Goal: Information Seeking & Learning: Learn about a topic

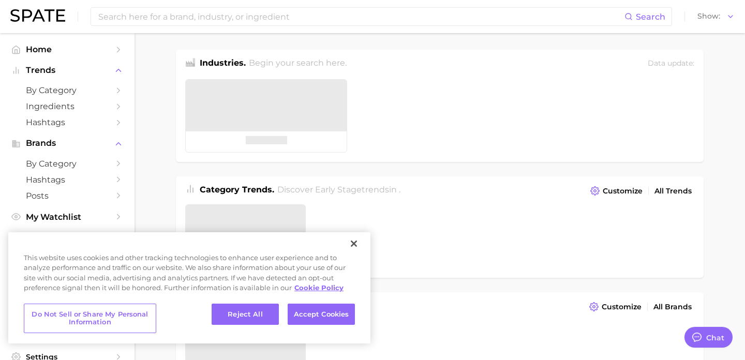
type textarea "x"
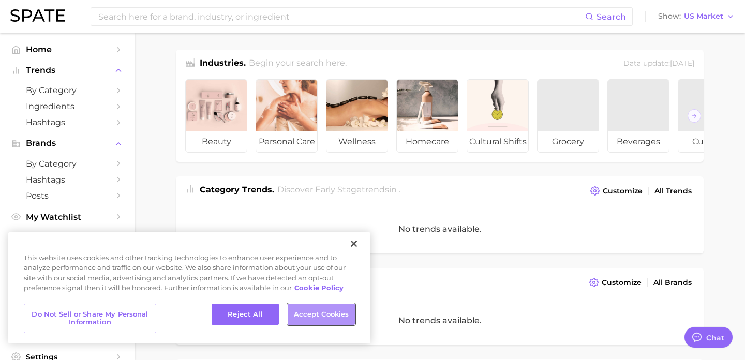
click at [312, 313] on button "Accept Cookies" at bounding box center [321, 315] width 67 height 22
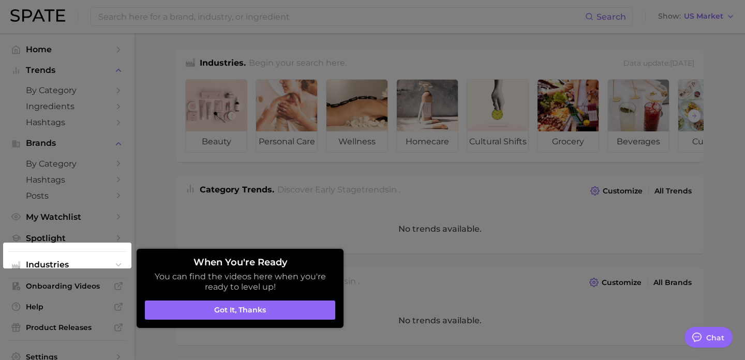
click at [244, 309] on button "Got it, thanks" at bounding box center [240, 311] width 190 height 20
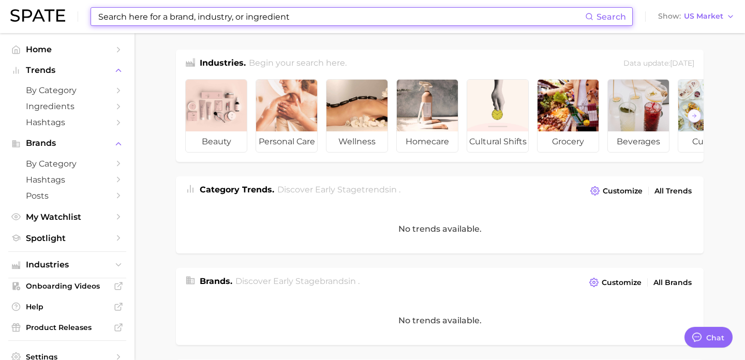
click at [134, 22] on input at bounding box center [341, 17] width 488 height 18
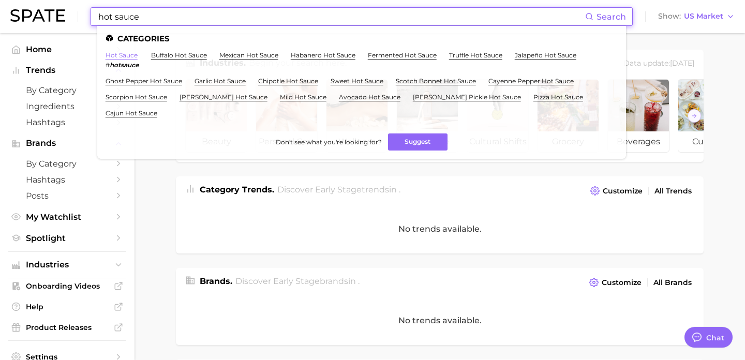
type input "hot sauce"
click at [125, 56] on link "hot sauce" at bounding box center [122, 55] width 32 height 8
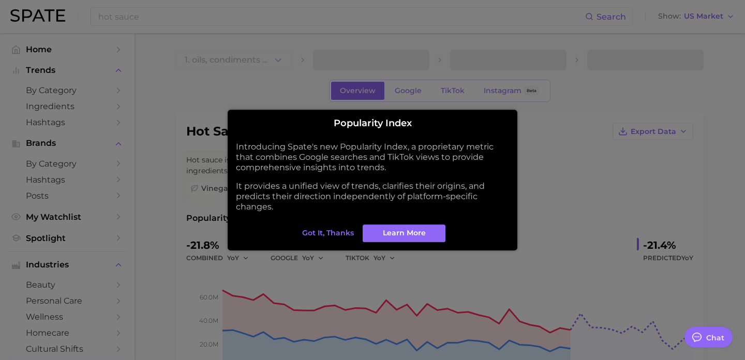
click at [324, 229] on span "Got it, thanks" at bounding box center [328, 233] width 52 height 9
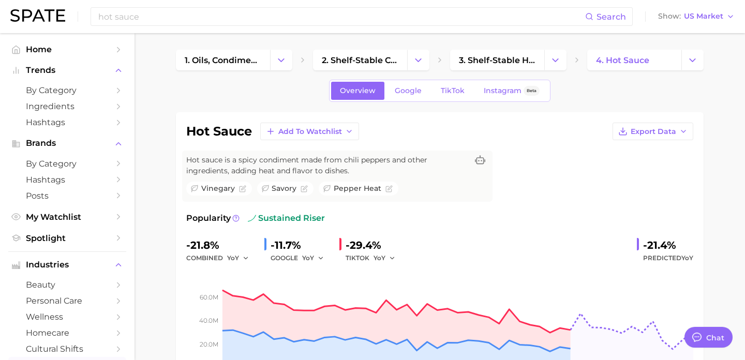
type textarea "x"
